Goal: Obtain resource: Obtain resource

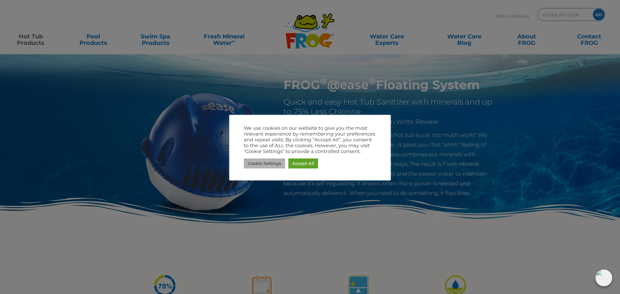
click at [265, 166] on link "Cookie Settings" at bounding box center [264, 163] width 41 height 10
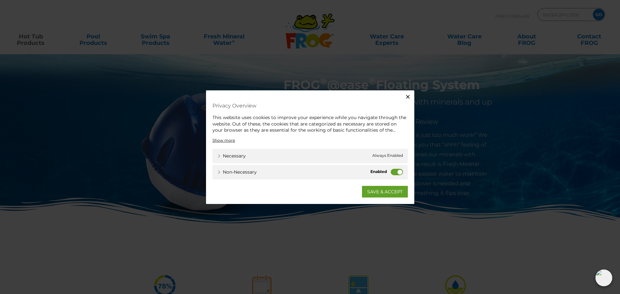
click at [390, 172] on div "Non-necessary Non-necessary" at bounding box center [309, 172] width 195 height 15
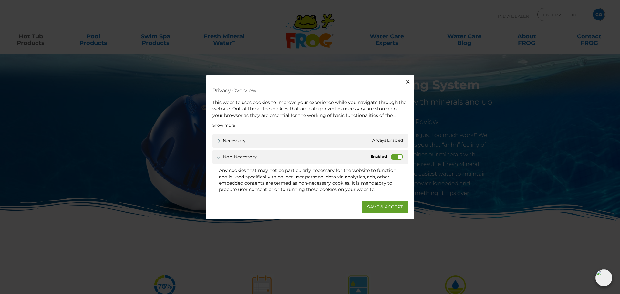
click at [392, 157] on label "Non-necessary" at bounding box center [396, 157] width 12 height 6
click at [0, 0] on input "Non-necessary" at bounding box center [0, 0] width 0 height 0
click at [221, 140] on link "Necessary" at bounding box center [231, 140] width 28 height 7
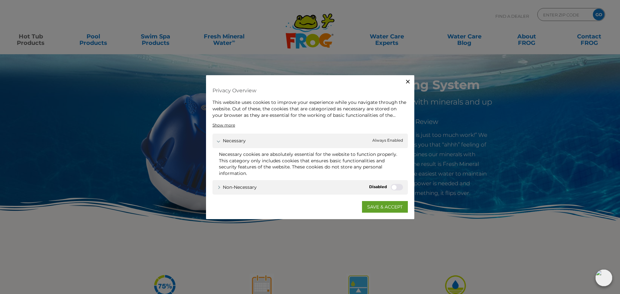
click at [384, 210] on link "SAVE & ACCEPT" at bounding box center [385, 207] width 46 height 12
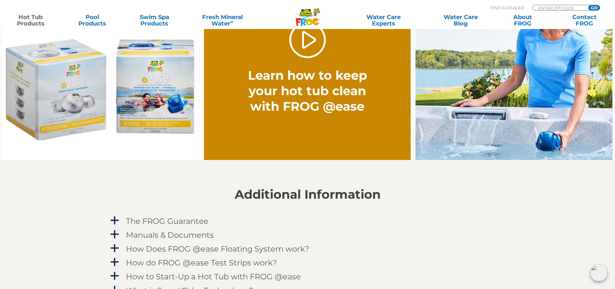
scroll to position [613, 0]
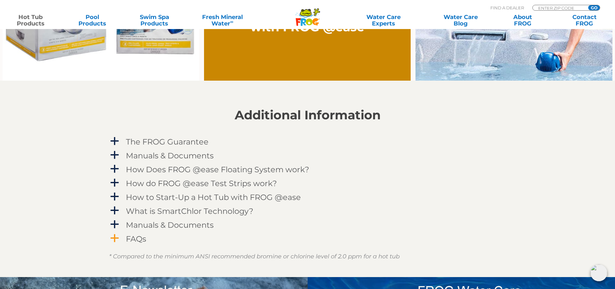
click at [133, 237] on h4 "FAQs" at bounding box center [136, 239] width 20 height 9
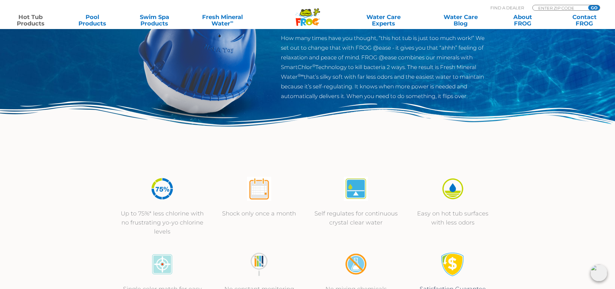
scroll to position [0, 0]
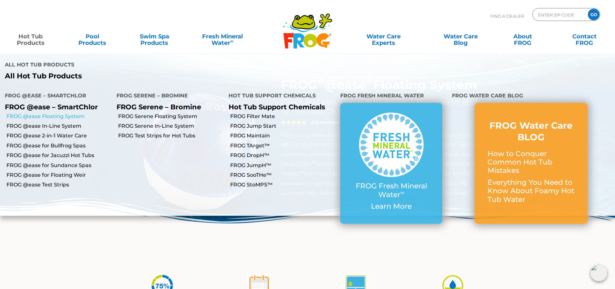
click at [41, 113] on link "FROG @ease Floating System" at bounding box center [58, 116] width 105 height 7
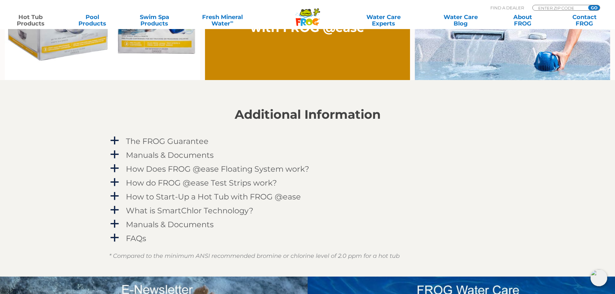
scroll to position [613, 0]
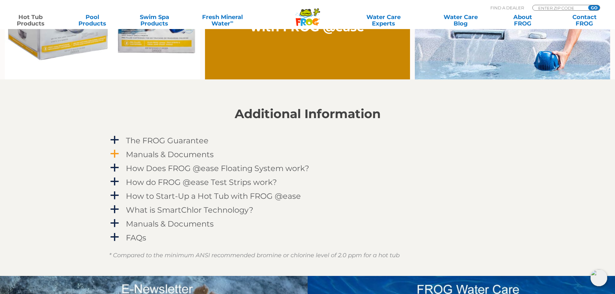
click at [114, 152] on span "a" at bounding box center [115, 154] width 10 height 10
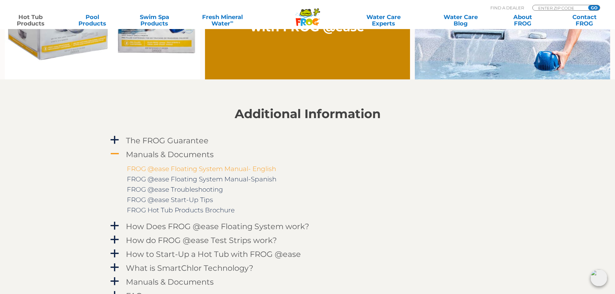
click at [227, 169] on link "FROG @ease Floating System Manual- English" at bounding box center [201, 169] width 149 height 8
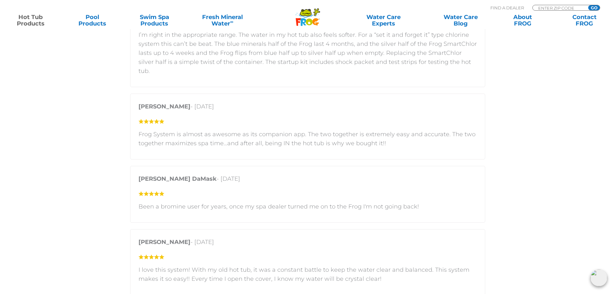
scroll to position [1355, 0]
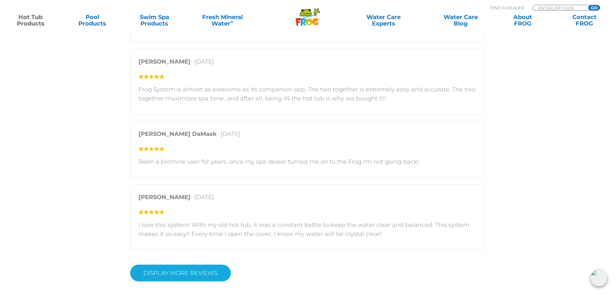
click at [191, 265] on link "Display More Reviews" at bounding box center [180, 273] width 101 height 17
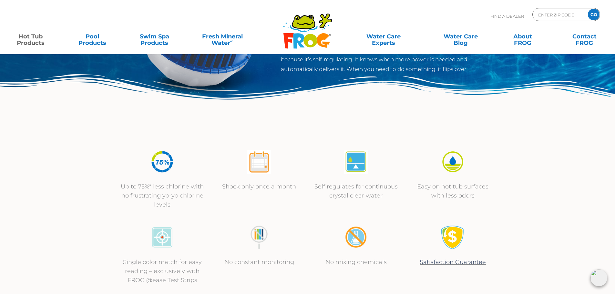
scroll to position [0, 0]
